Goal: Check status: Check status

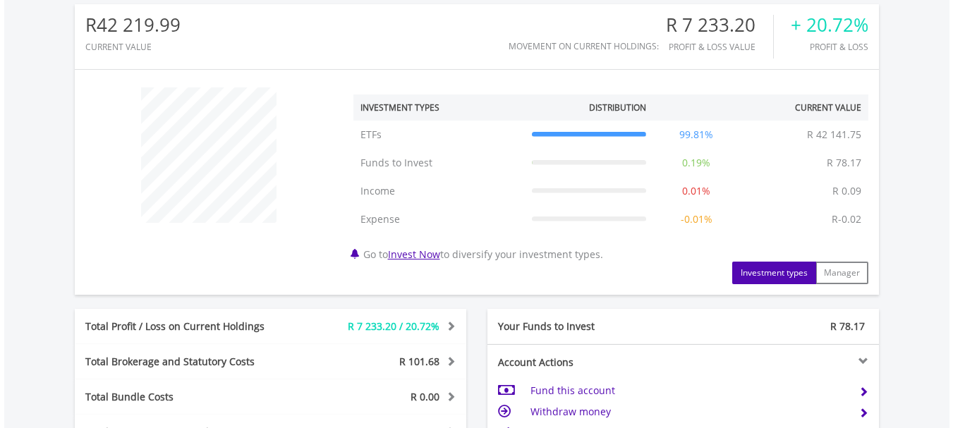
scroll to position [494, 0]
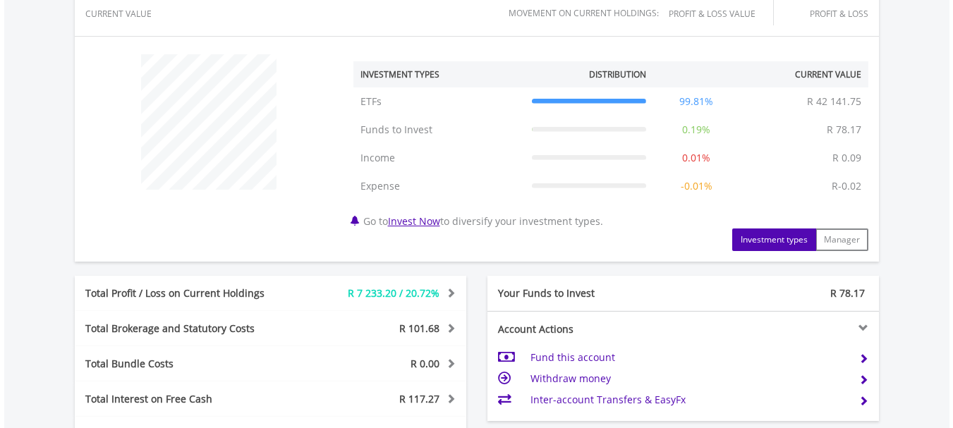
click at [23, 177] on div "R42 219.99 CURRENT VALUE Movement on Current Holdings: R 7 233.20 Profit & Loss…" at bounding box center [476, 233] width 945 height 581
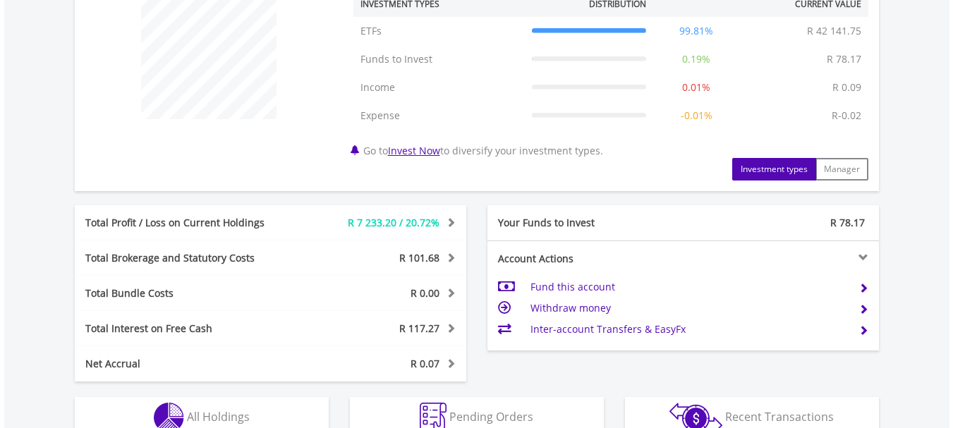
scroll to position [635, 0]
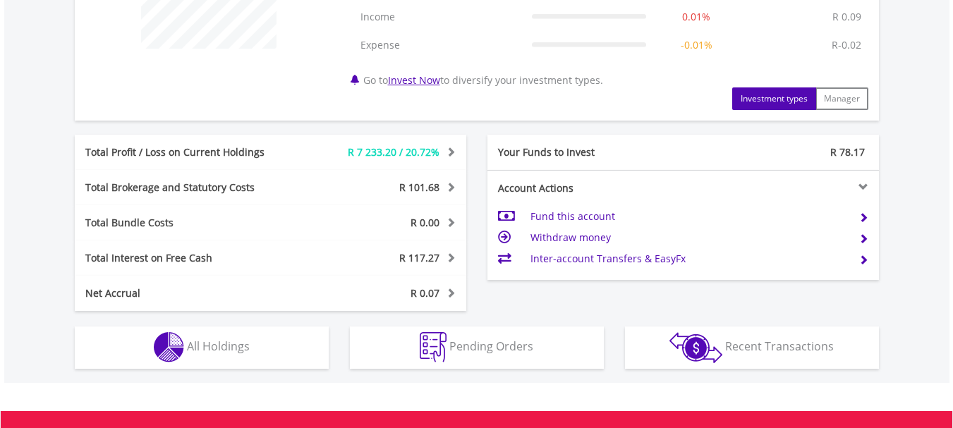
click at [862, 188] on div at bounding box center [781, 187] width 196 height 10
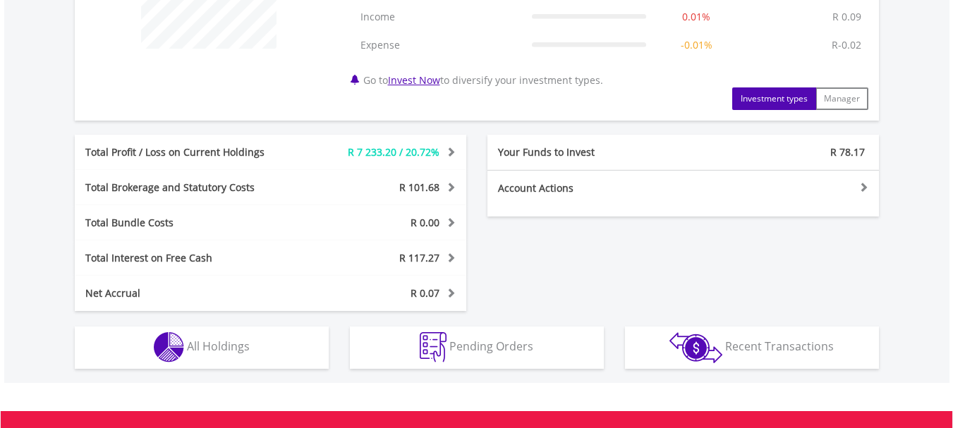
click at [863, 187] on div at bounding box center [781, 187] width 196 height 10
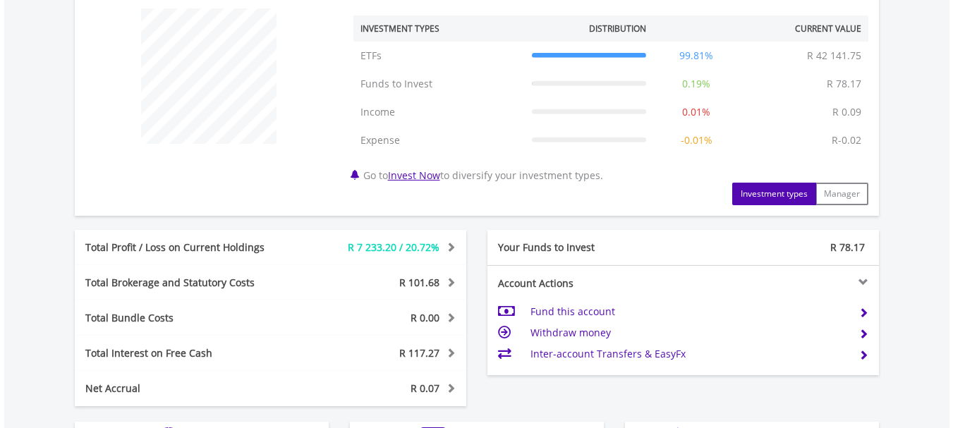
scroll to position [610, 0]
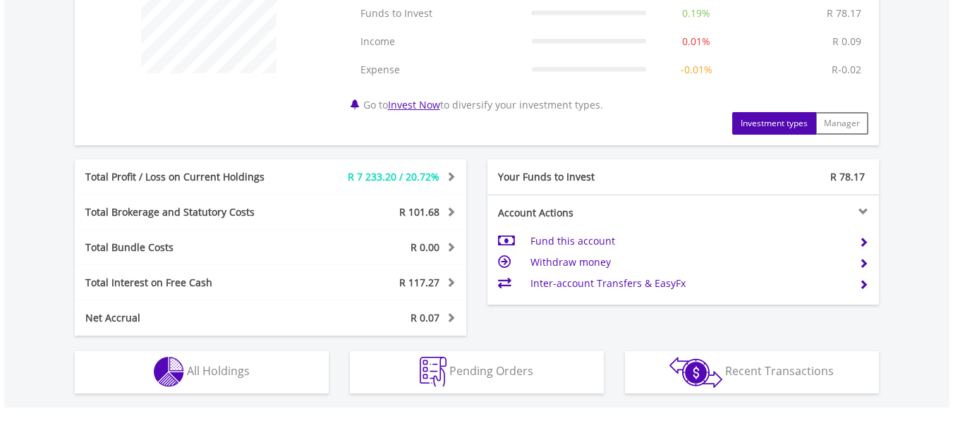
click at [244, 175] on div "Total Profit / Loss on Current Holdings" at bounding box center [189, 177] width 228 height 14
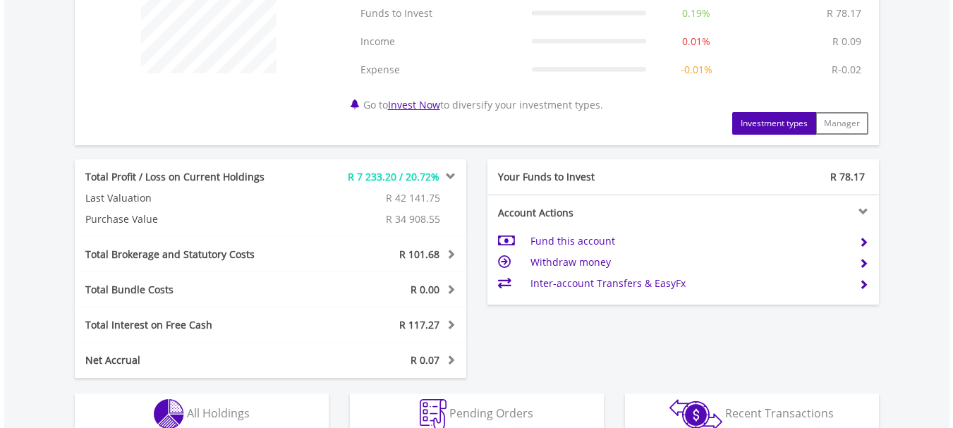
drag, startPoint x: 244, startPoint y: 175, endPoint x: 24, endPoint y: 177, distance: 220.0
click at [24, 177] on div "R42 219.99 CURRENT VALUE Movement on Current Holdings: R 7 233.20 Profit & Loss…" at bounding box center [476, 138] width 945 height 623
click at [427, 252] on span "R 101.68" at bounding box center [419, 254] width 40 height 13
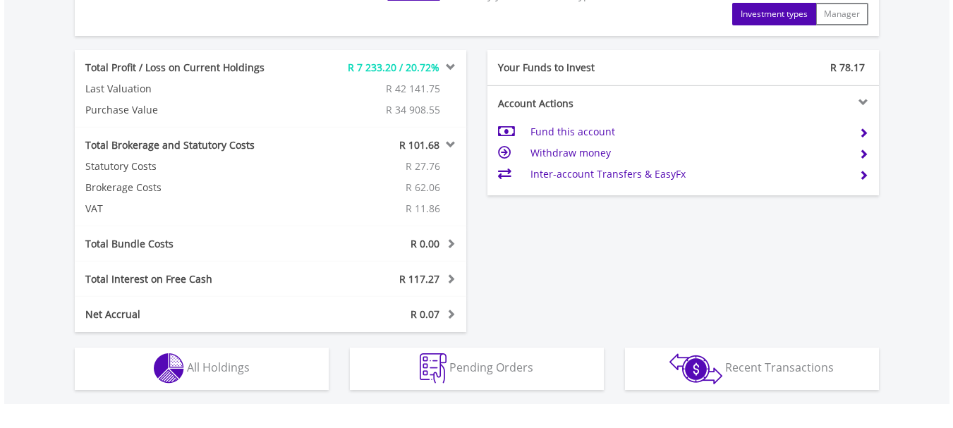
scroll to position [751, 0]
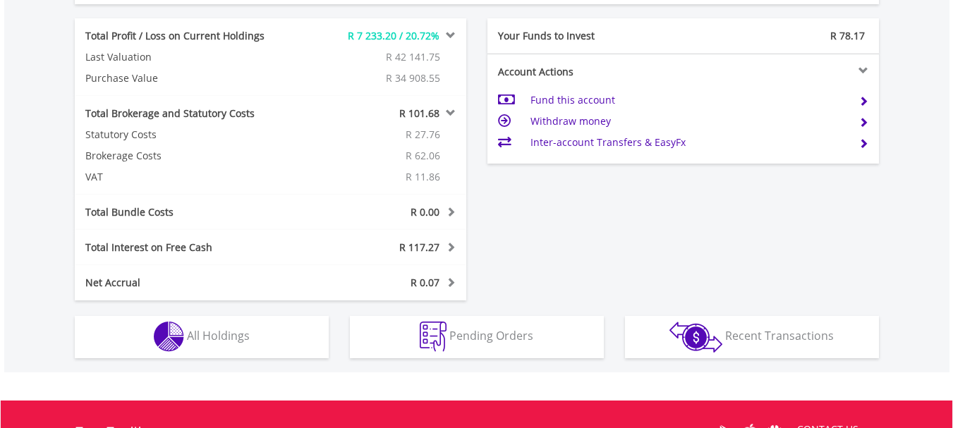
click at [422, 210] on span "R 0.00" at bounding box center [424, 211] width 29 height 13
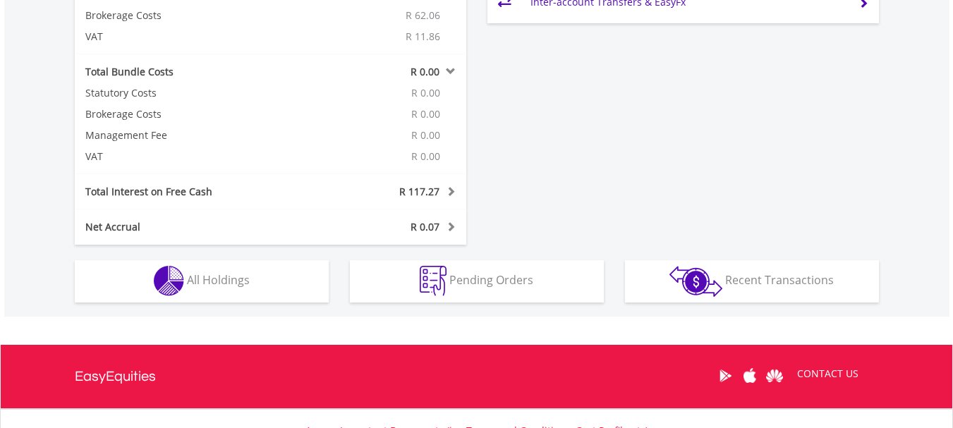
scroll to position [892, 0]
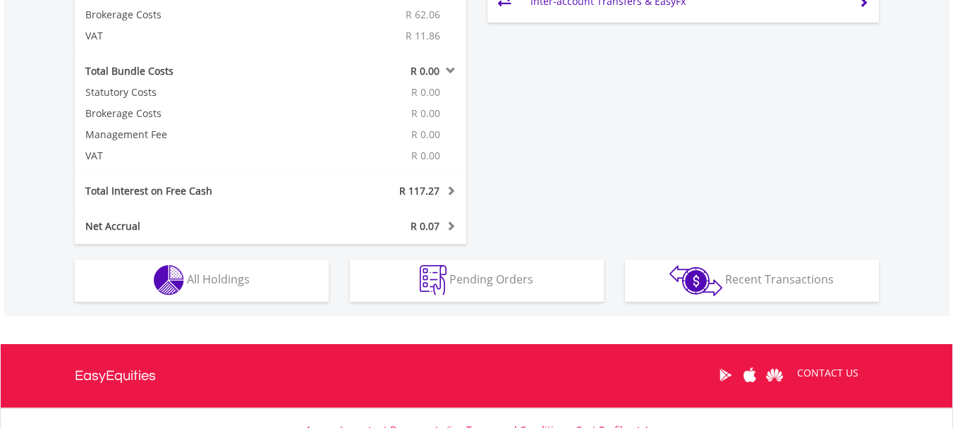
click at [341, 198] on div "Total Interest on Free Cash R 117.27 Interest Income R 154.36 Cash Management F…" at bounding box center [270, 190] width 391 height 35
click at [420, 196] on span "R 117.27" at bounding box center [419, 190] width 40 height 13
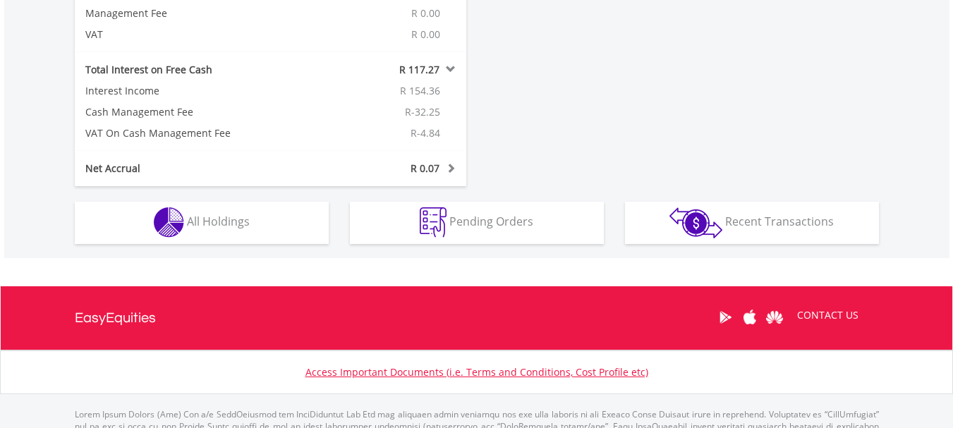
scroll to position [1033, 0]
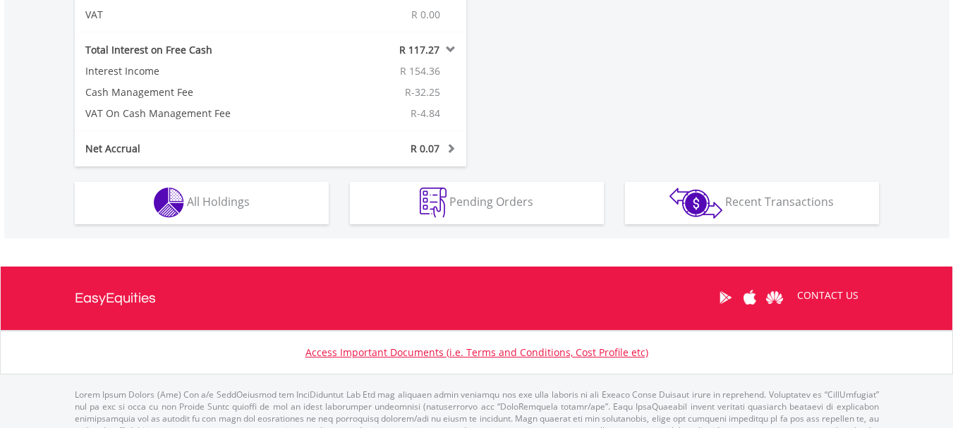
click at [265, 146] on div "Net Accrual" at bounding box center [189, 149] width 228 height 14
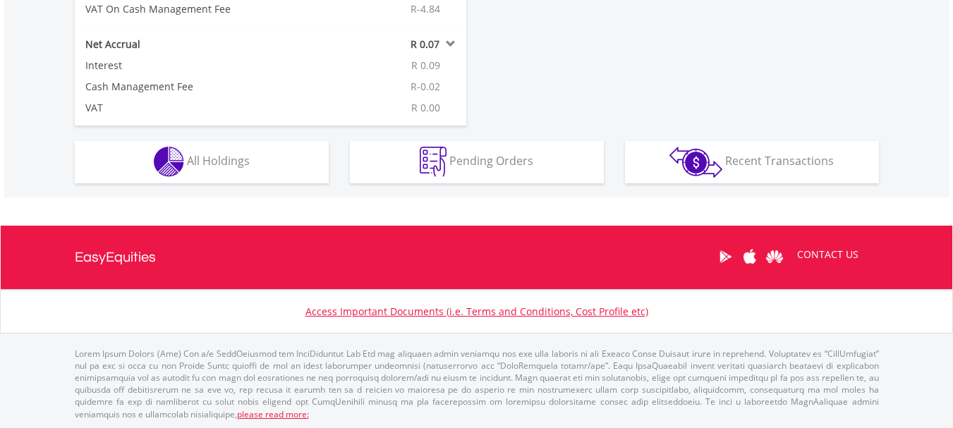
scroll to position [1139, 0]
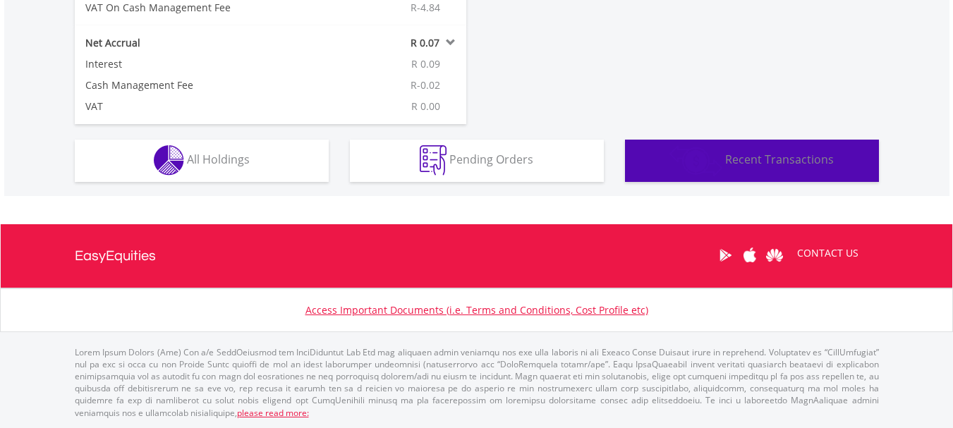
click at [752, 163] on span "Recent Transactions" at bounding box center [779, 160] width 109 height 16
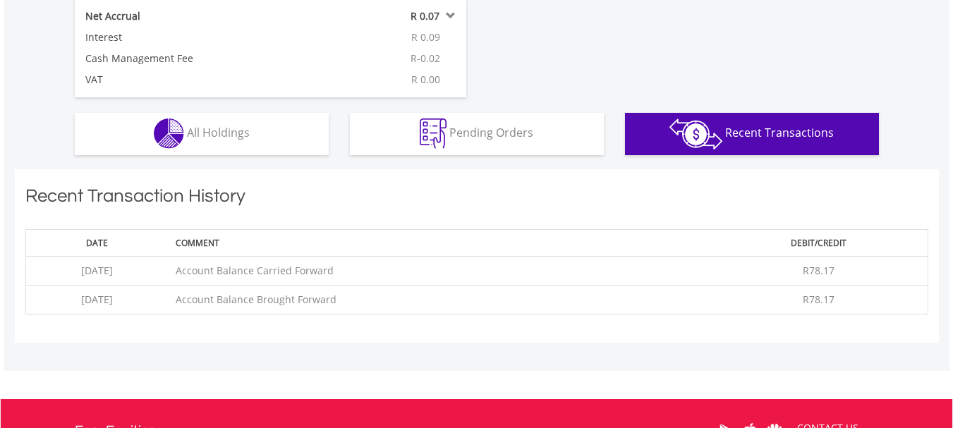
scroll to position [1129, 0]
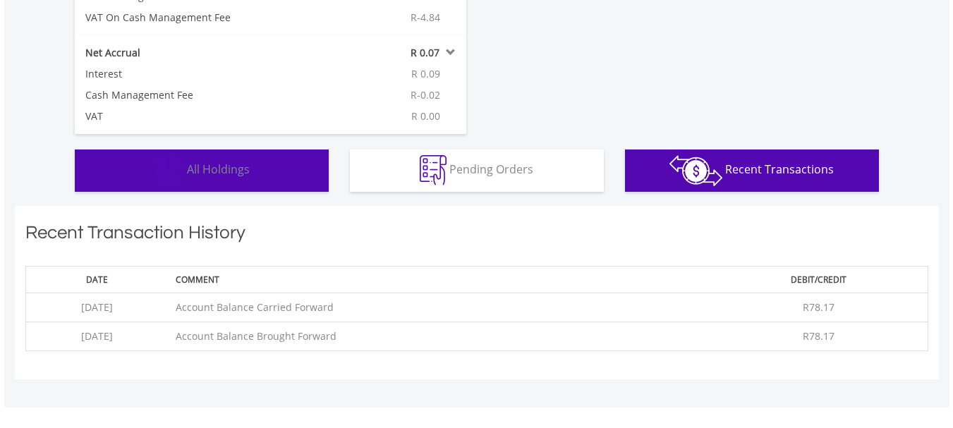
click at [227, 166] on span "All Holdings" at bounding box center [218, 169] width 63 height 16
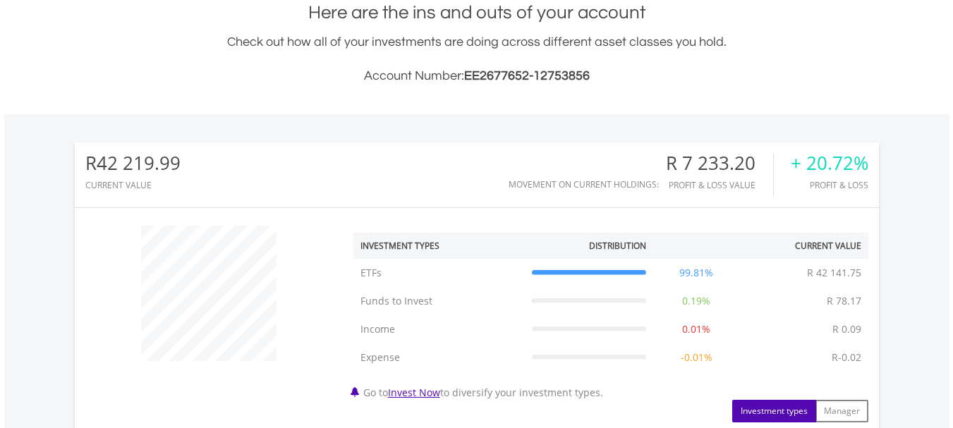
scroll to position [353, 0]
